Goal: Task Accomplishment & Management: Manage account settings

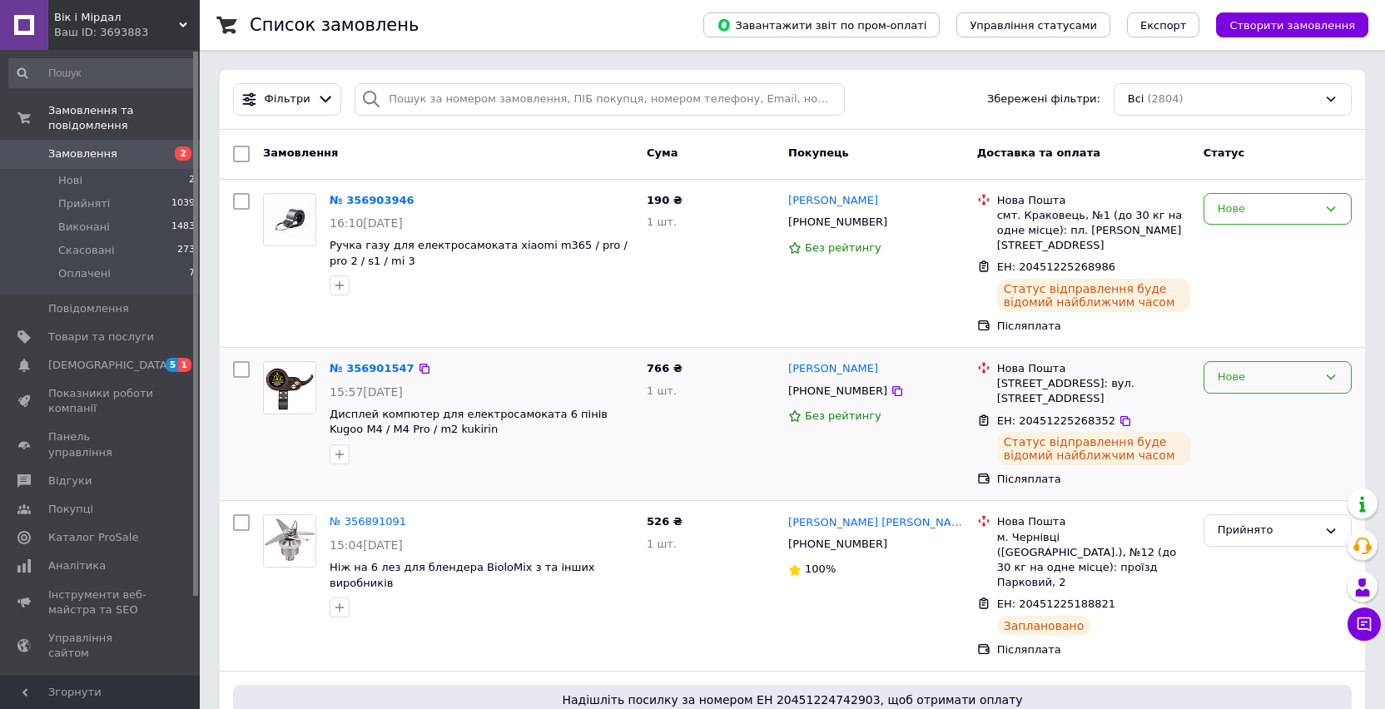
click at [1217, 361] on div "Нове" at bounding box center [1277, 377] width 148 height 32
click at [1227, 398] on li "Прийнято" at bounding box center [1277, 412] width 146 height 31
click at [1306, 208] on div "Нове" at bounding box center [1268, 209] width 100 height 17
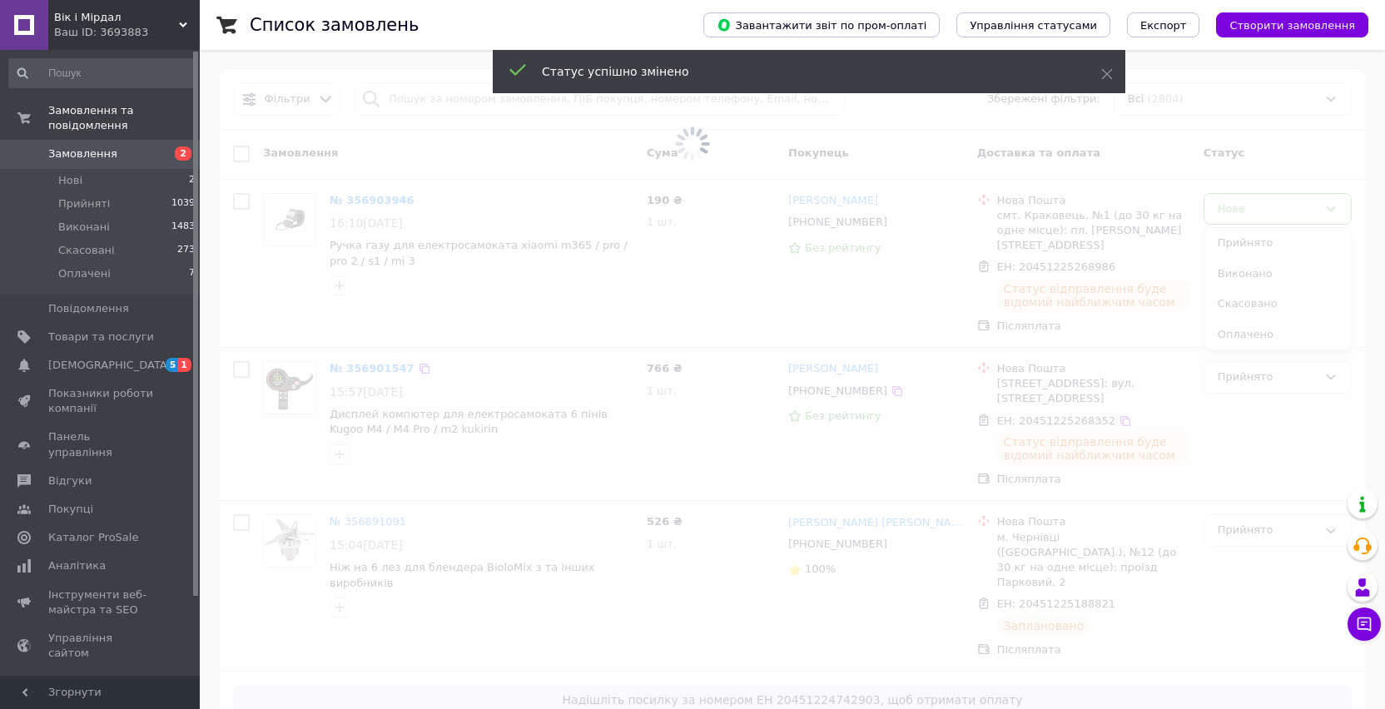
click at [1274, 243] on span at bounding box center [692, 144] width 1385 height 288
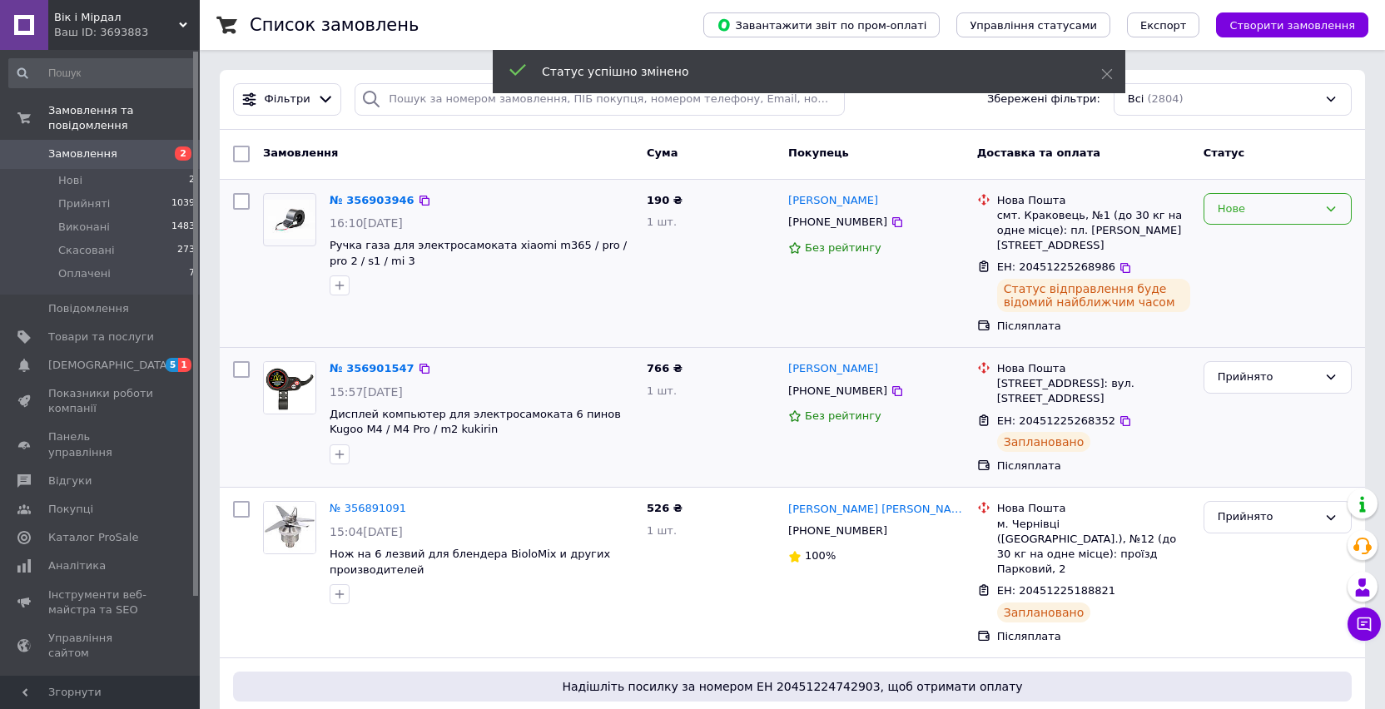
click at [1292, 206] on div "Нове" at bounding box center [1268, 209] width 100 height 17
click at [1261, 244] on li "Прийнято" at bounding box center [1277, 243] width 146 height 31
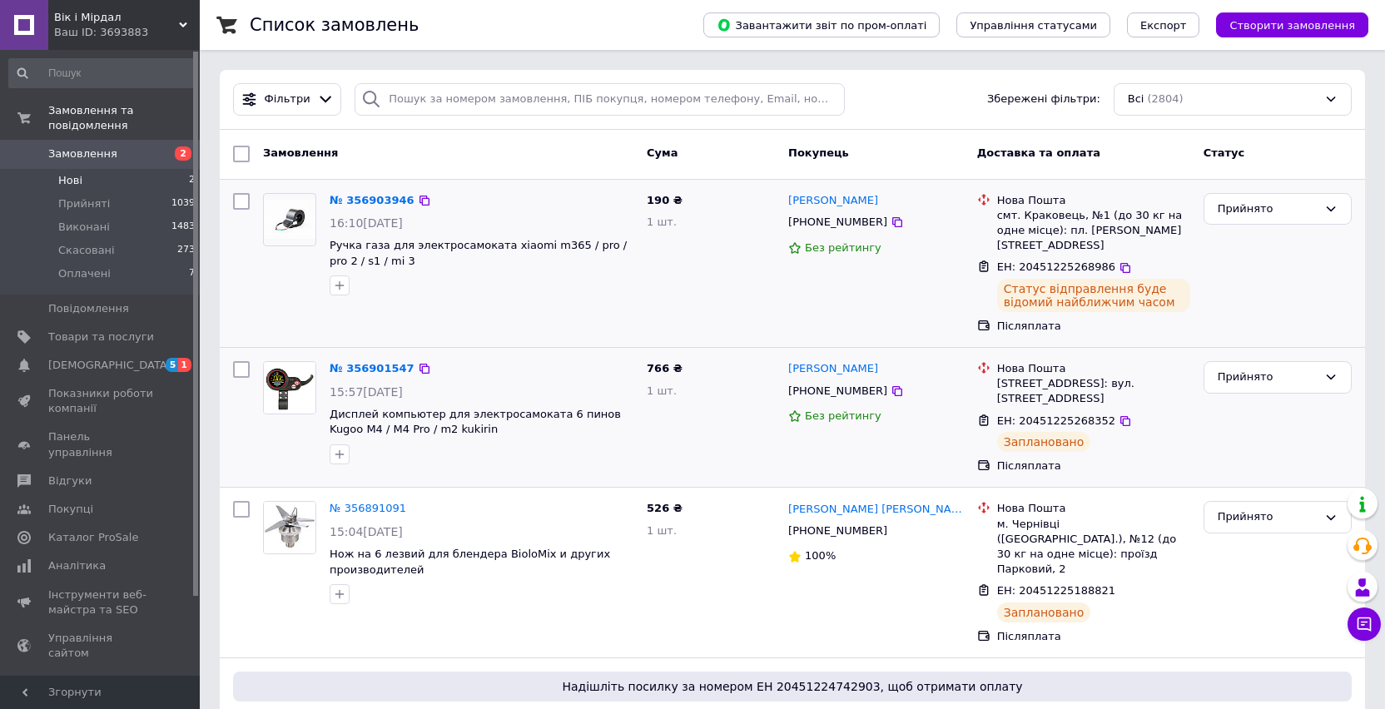
click at [120, 178] on li "Нові 2" at bounding box center [102, 180] width 205 height 23
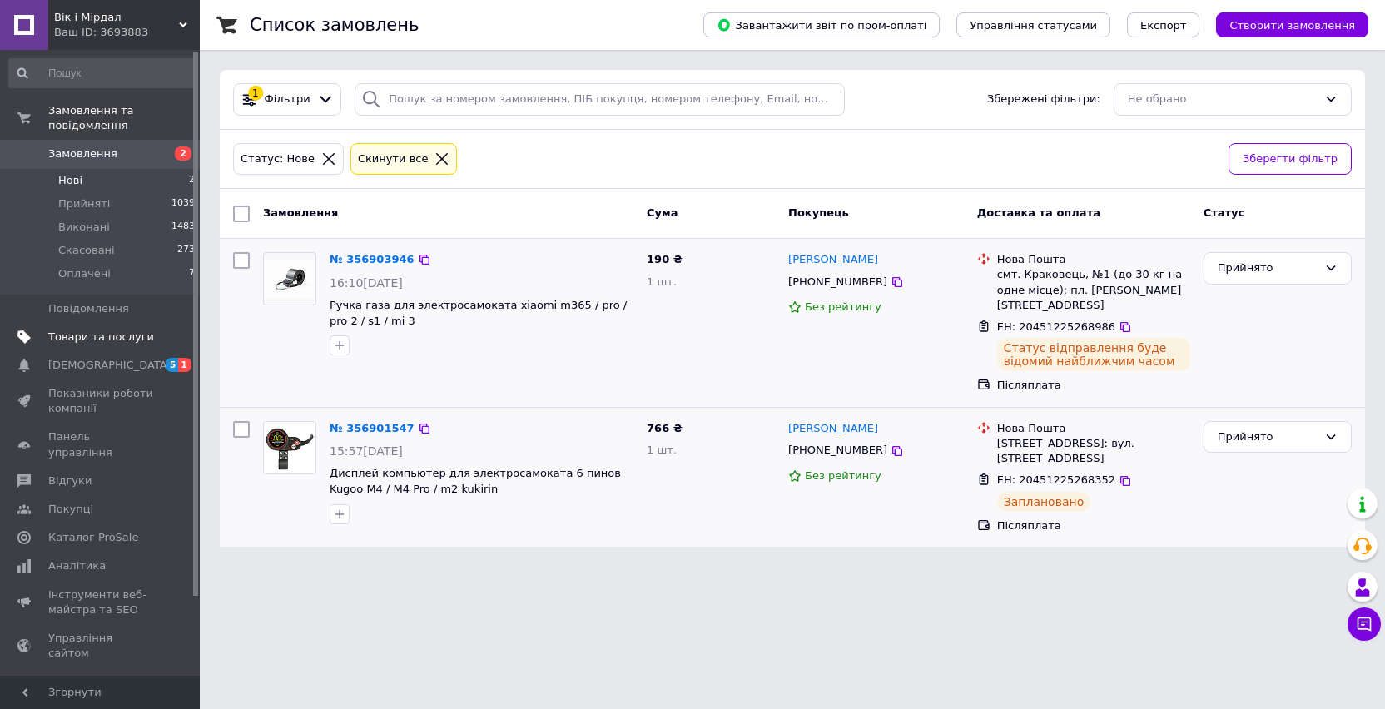
click at [89, 335] on span "Товари та послуги" at bounding box center [101, 337] width 106 height 15
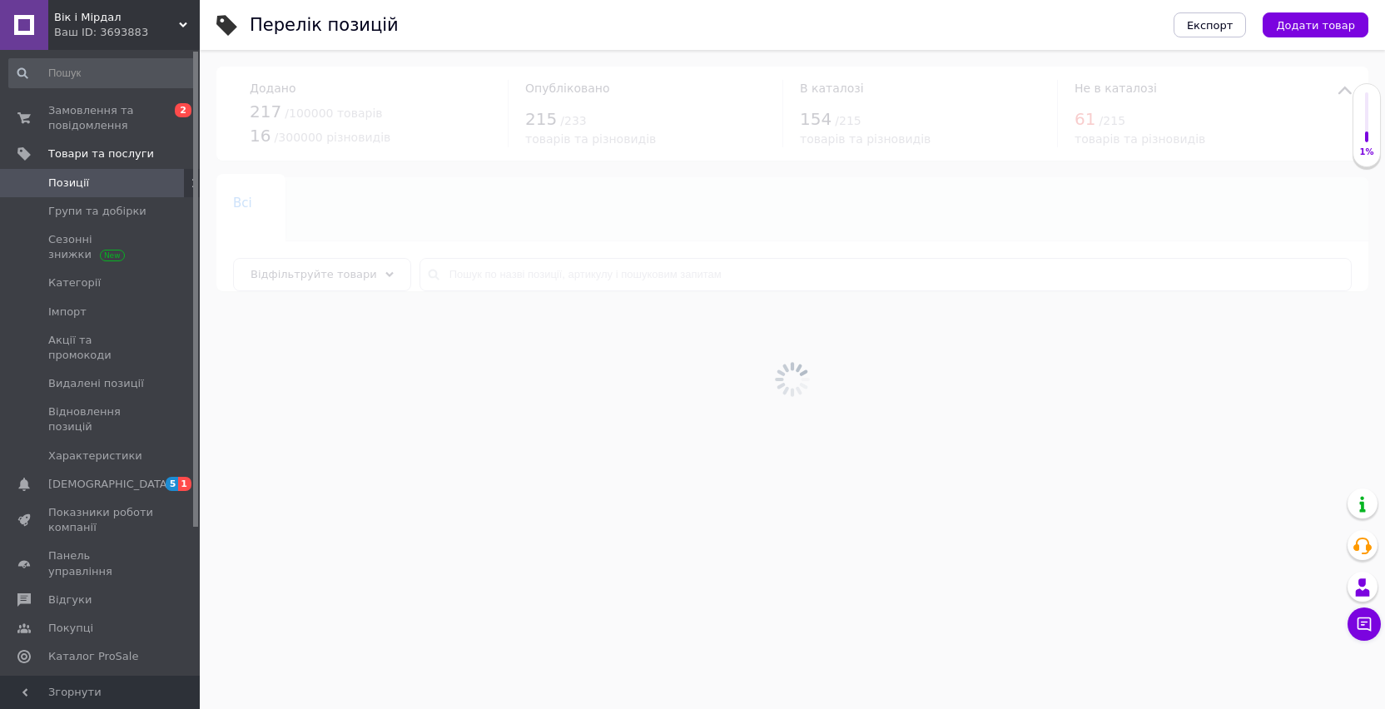
click at [529, 250] on div at bounding box center [792, 379] width 1185 height 659
click at [499, 275] on div at bounding box center [792, 379] width 1185 height 659
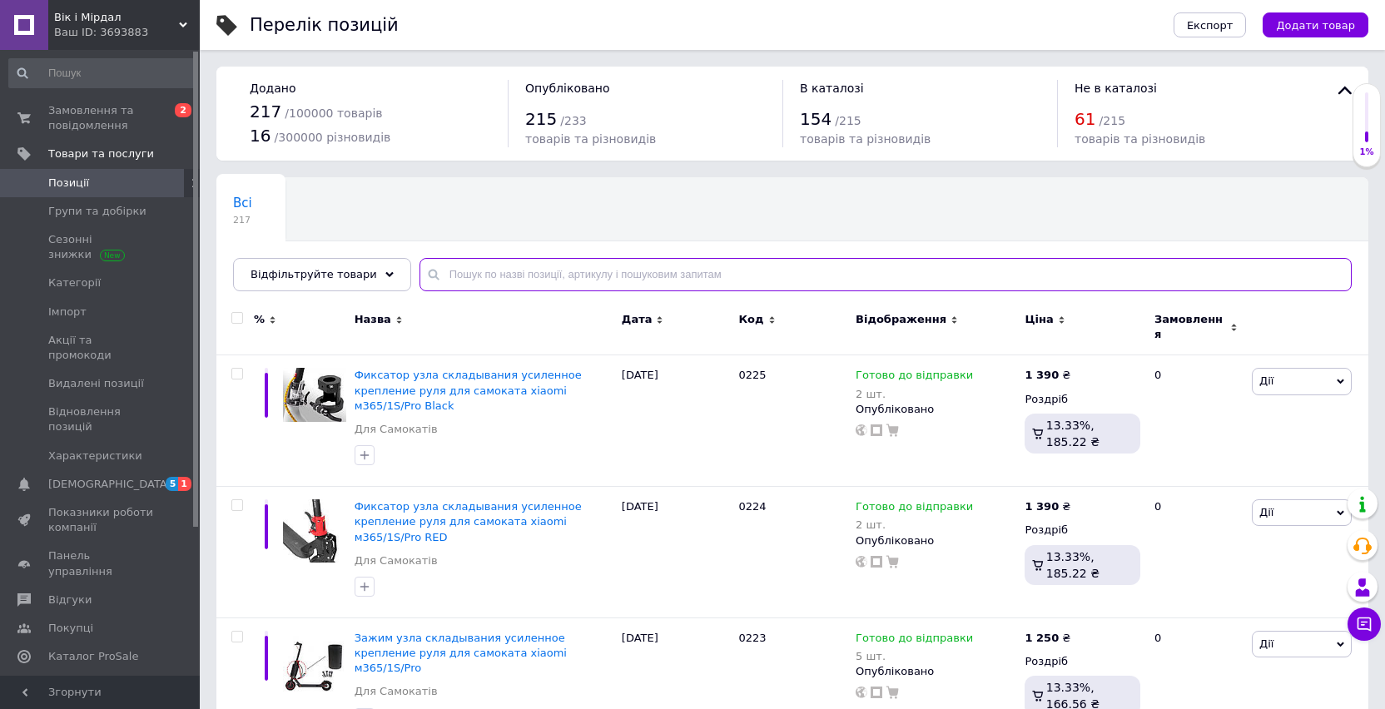
click at [499, 275] on input "text" at bounding box center [885, 274] width 932 height 33
type input "поворо"
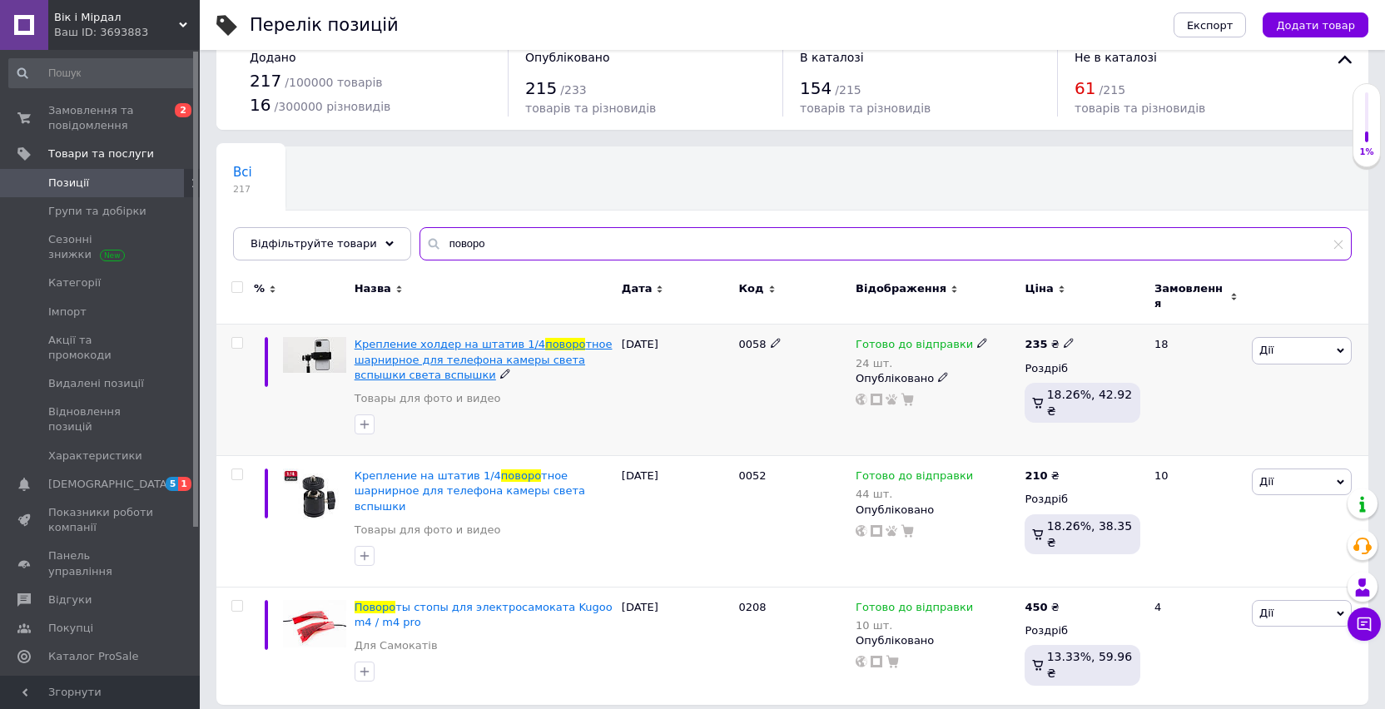
scroll to position [32, 0]
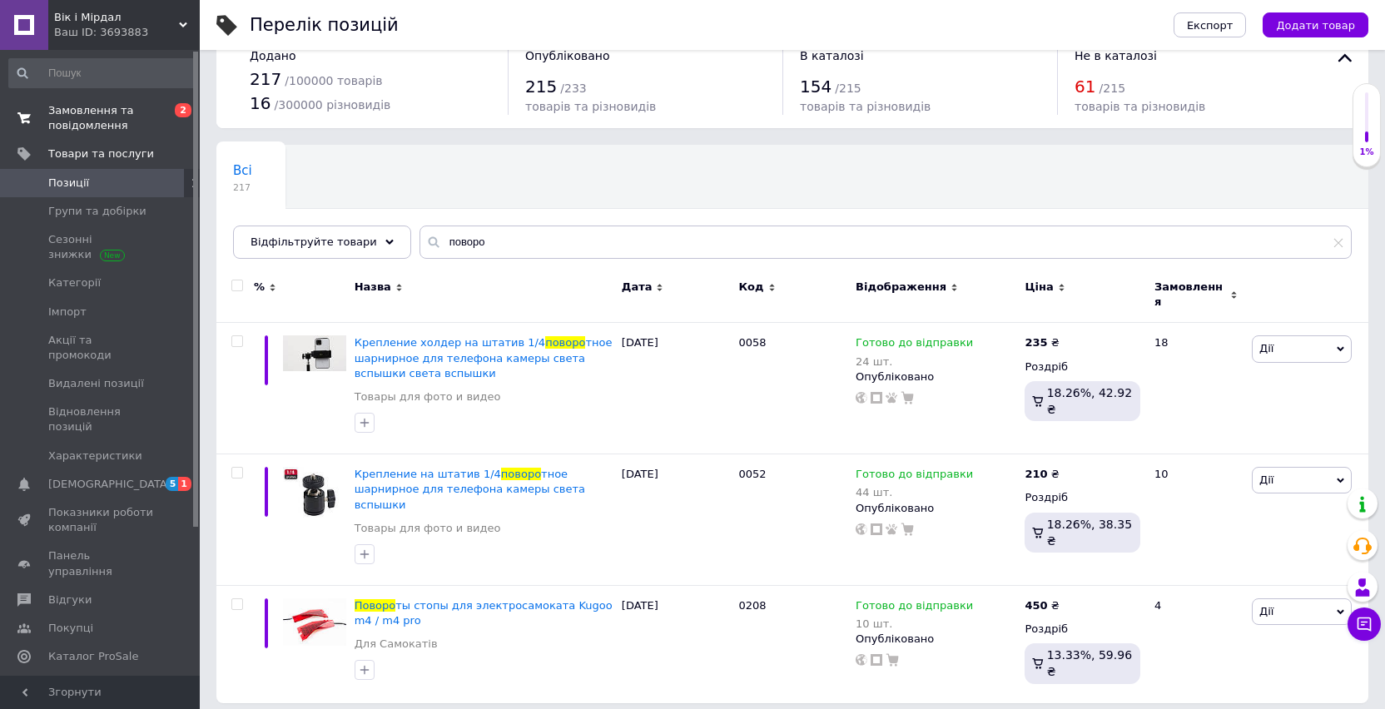
click at [97, 120] on span "Замовлення та повідомлення" at bounding box center [101, 118] width 106 height 30
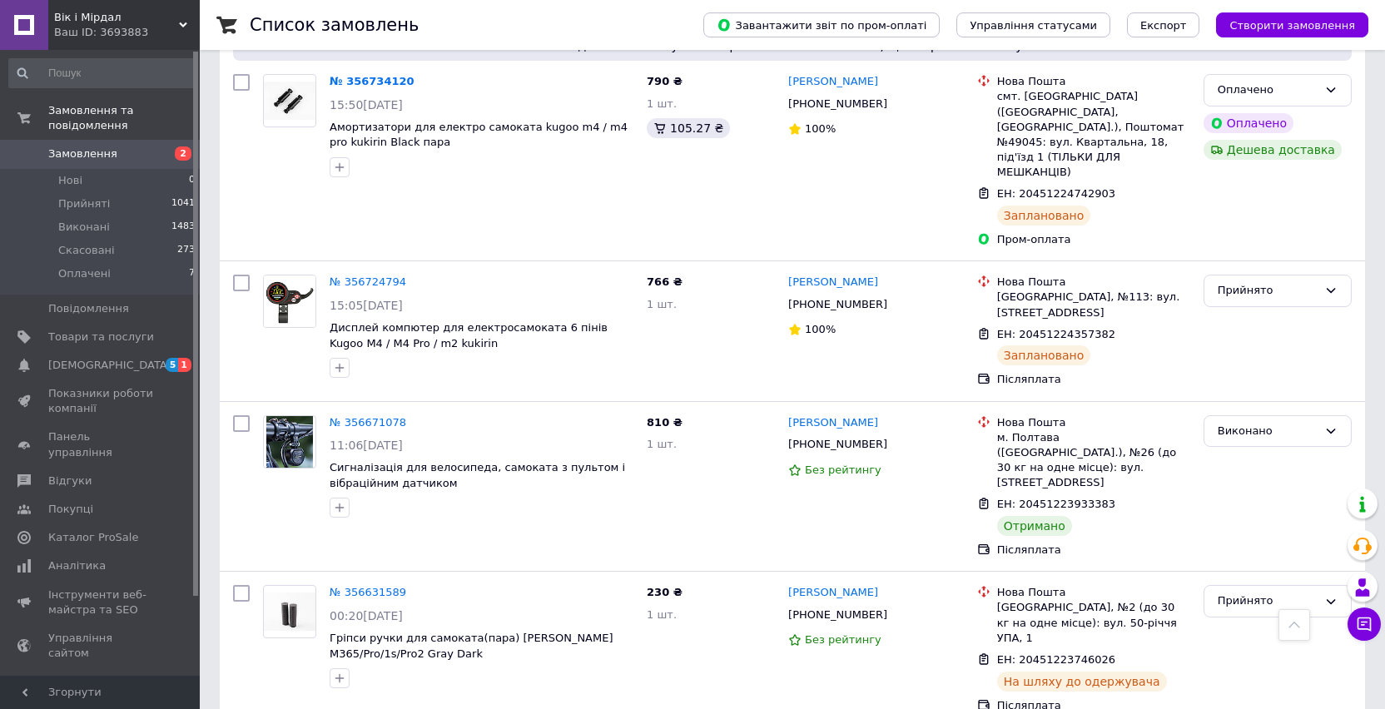
scroll to position [638, 0]
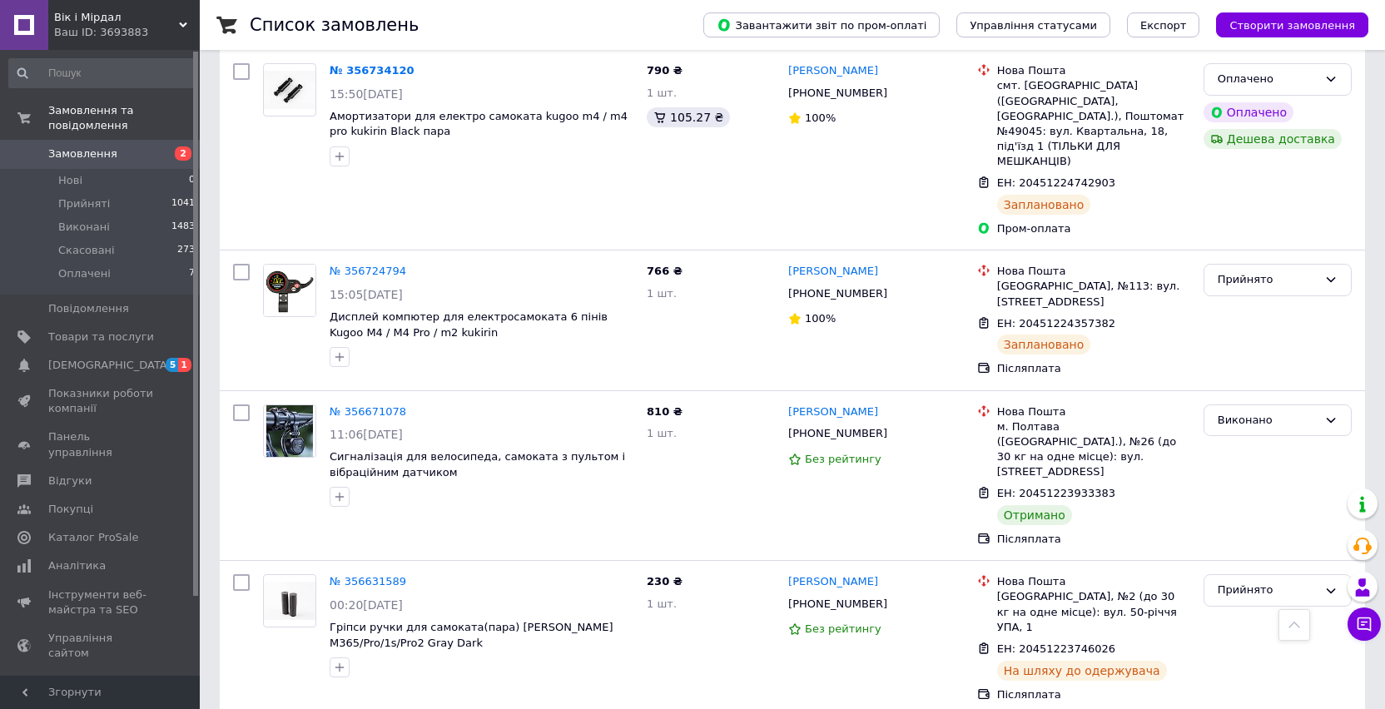
click at [125, 156] on span "Замовлення" at bounding box center [101, 153] width 106 height 15
